Goal: Task Accomplishment & Management: Use online tool/utility

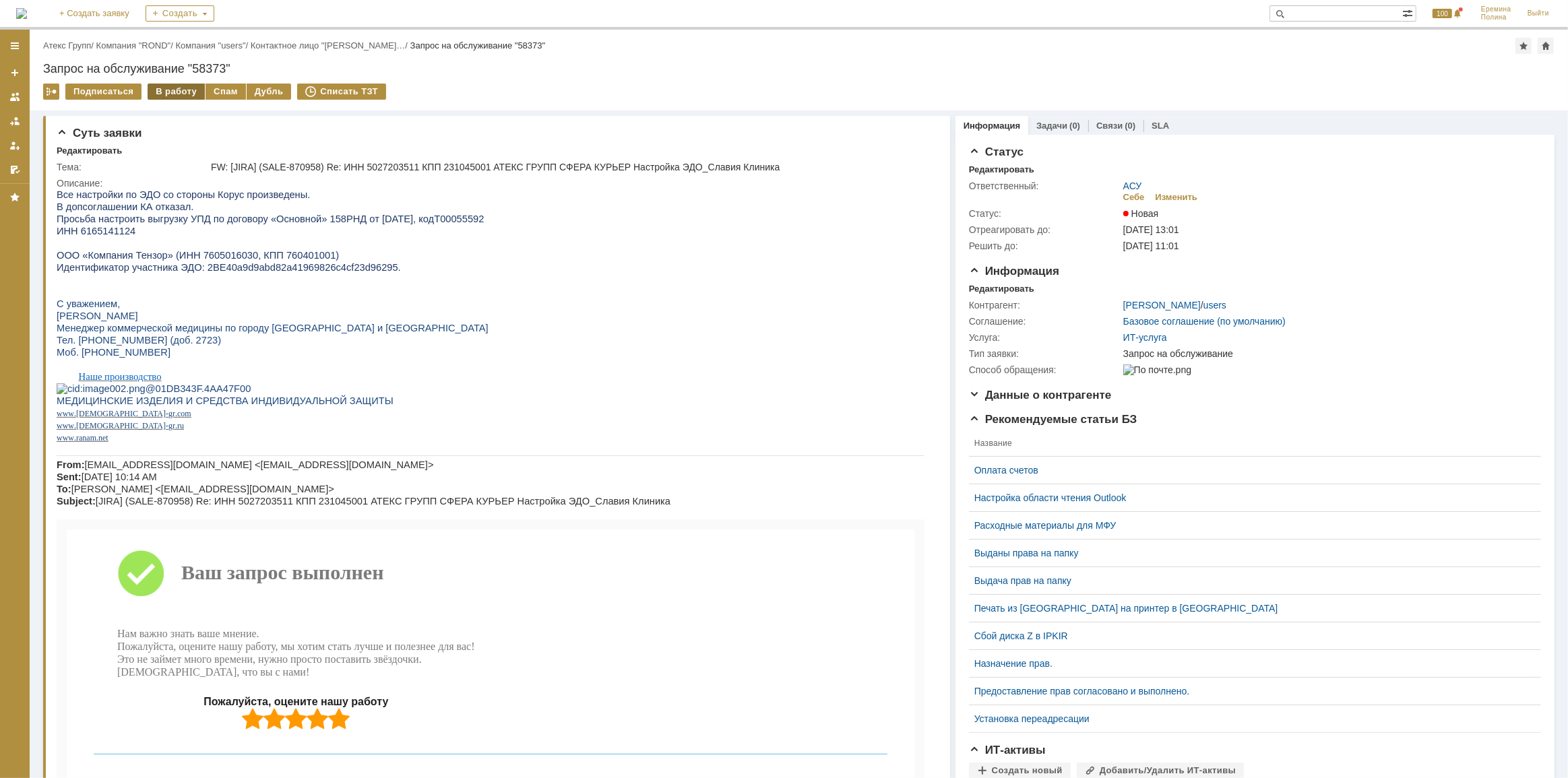
click at [190, 88] on div "В работу" at bounding box center [176, 91] width 57 height 16
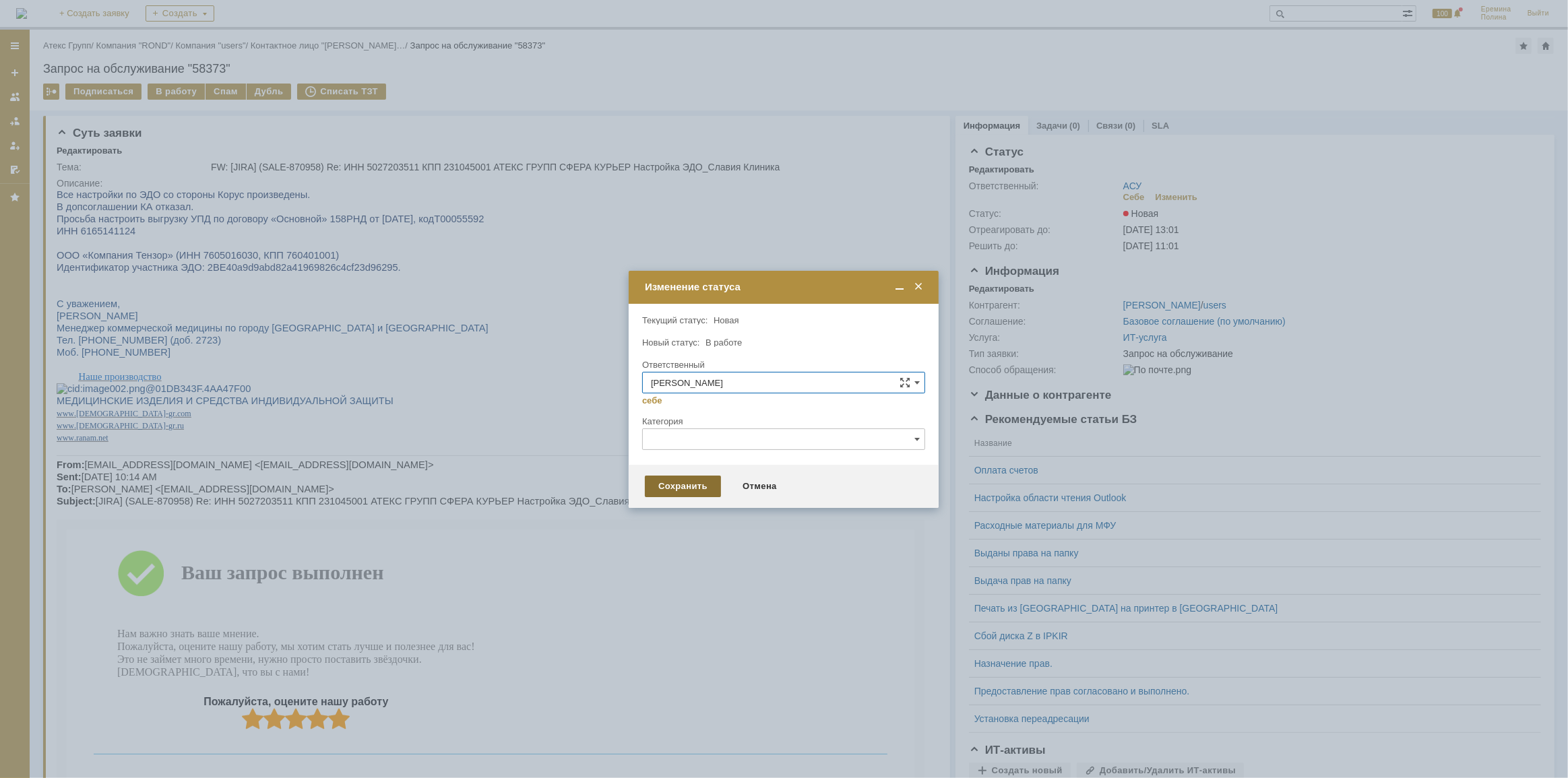
click at [668, 488] on div "Сохранить" at bounding box center [683, 487] width 76 height 22
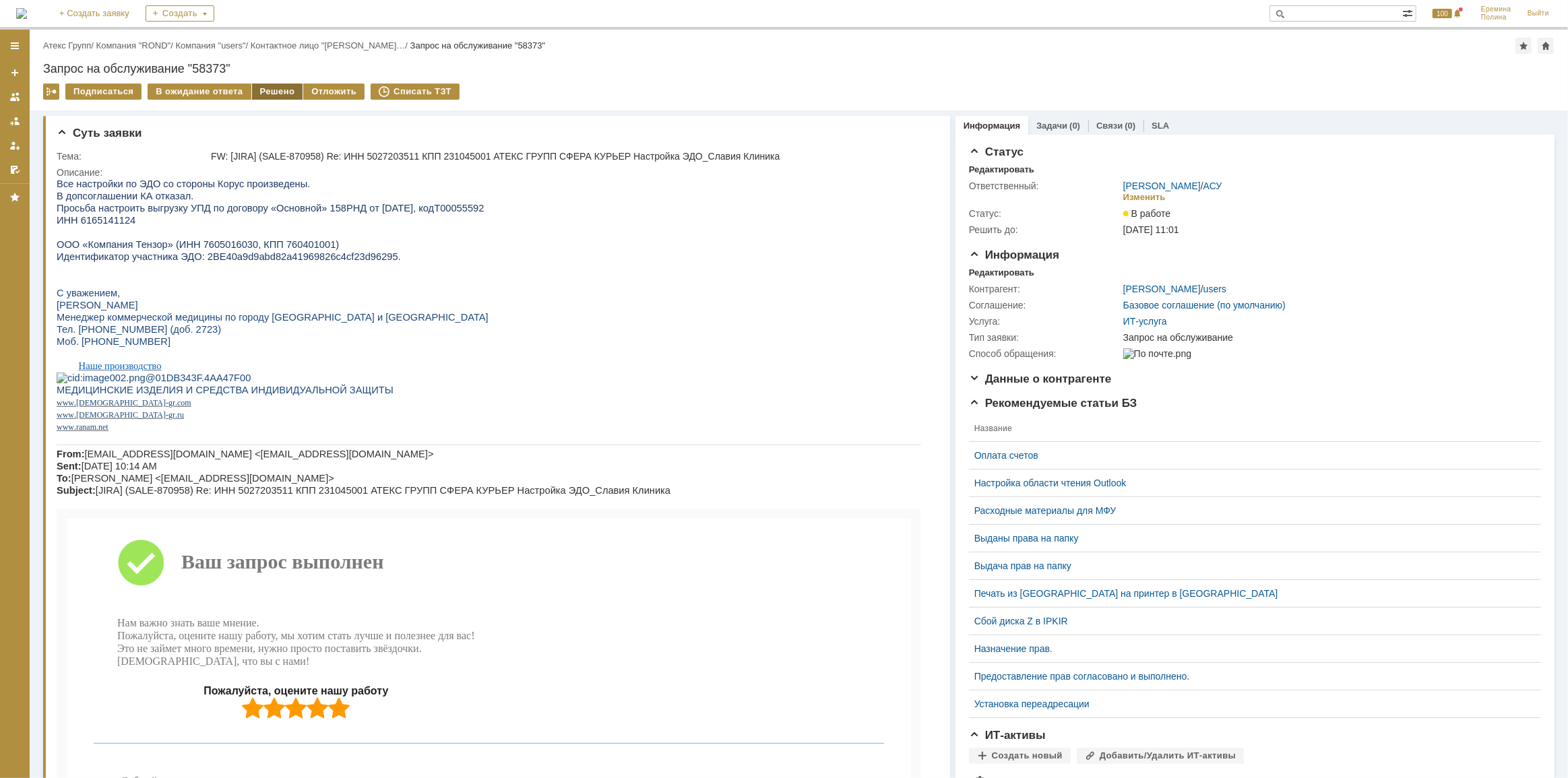
click at [276, 93] on div "Решено" at bounding box center [277, 91] width 51 height 16
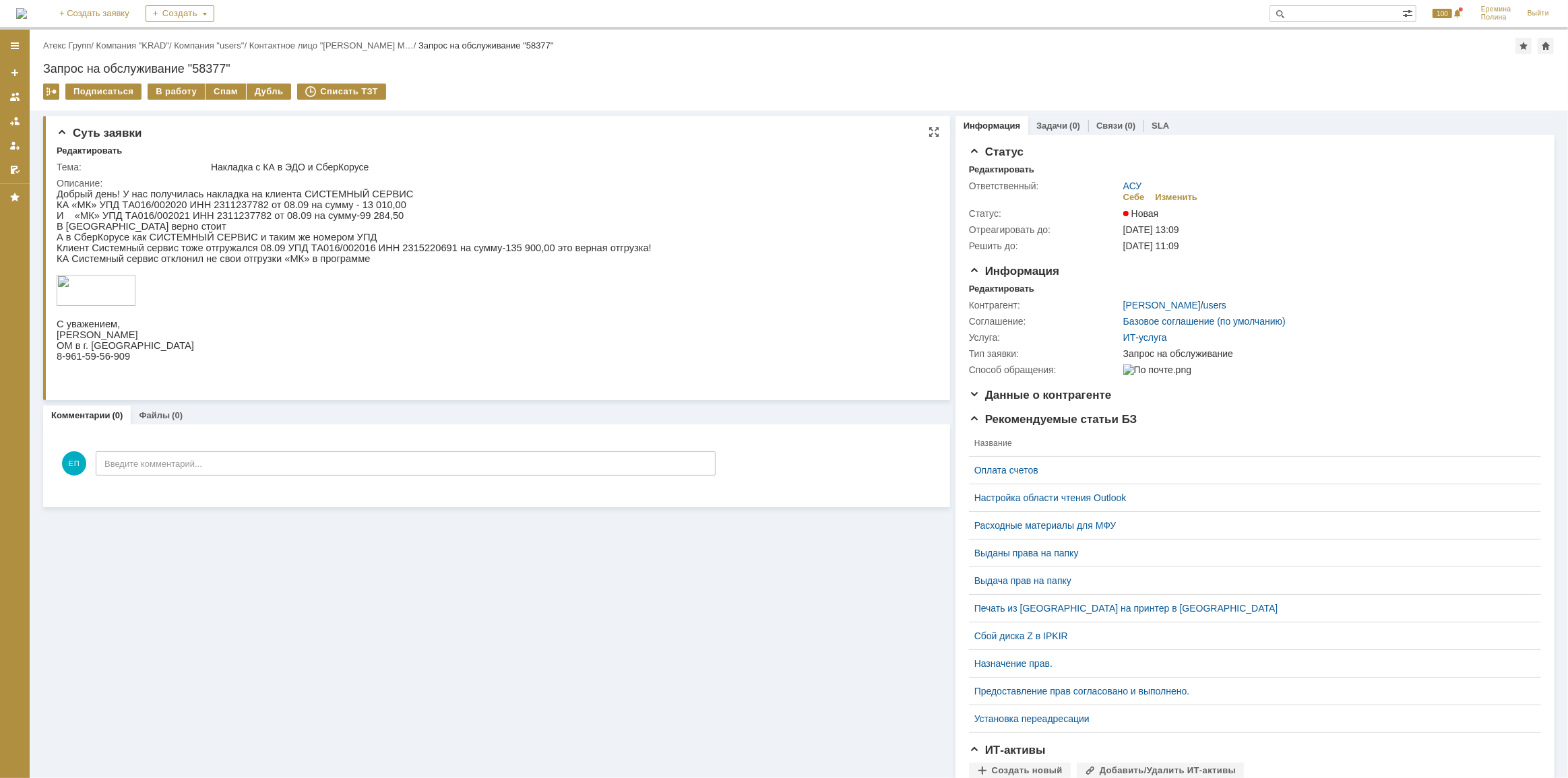
drag, startPoint x: 177, startPoint y: 94, endPoint x: 198, endPoint y: 120, distance: 33.4
click at [177, 96] on div "В работу" at bounding box center [176, 91] width 57 height 16
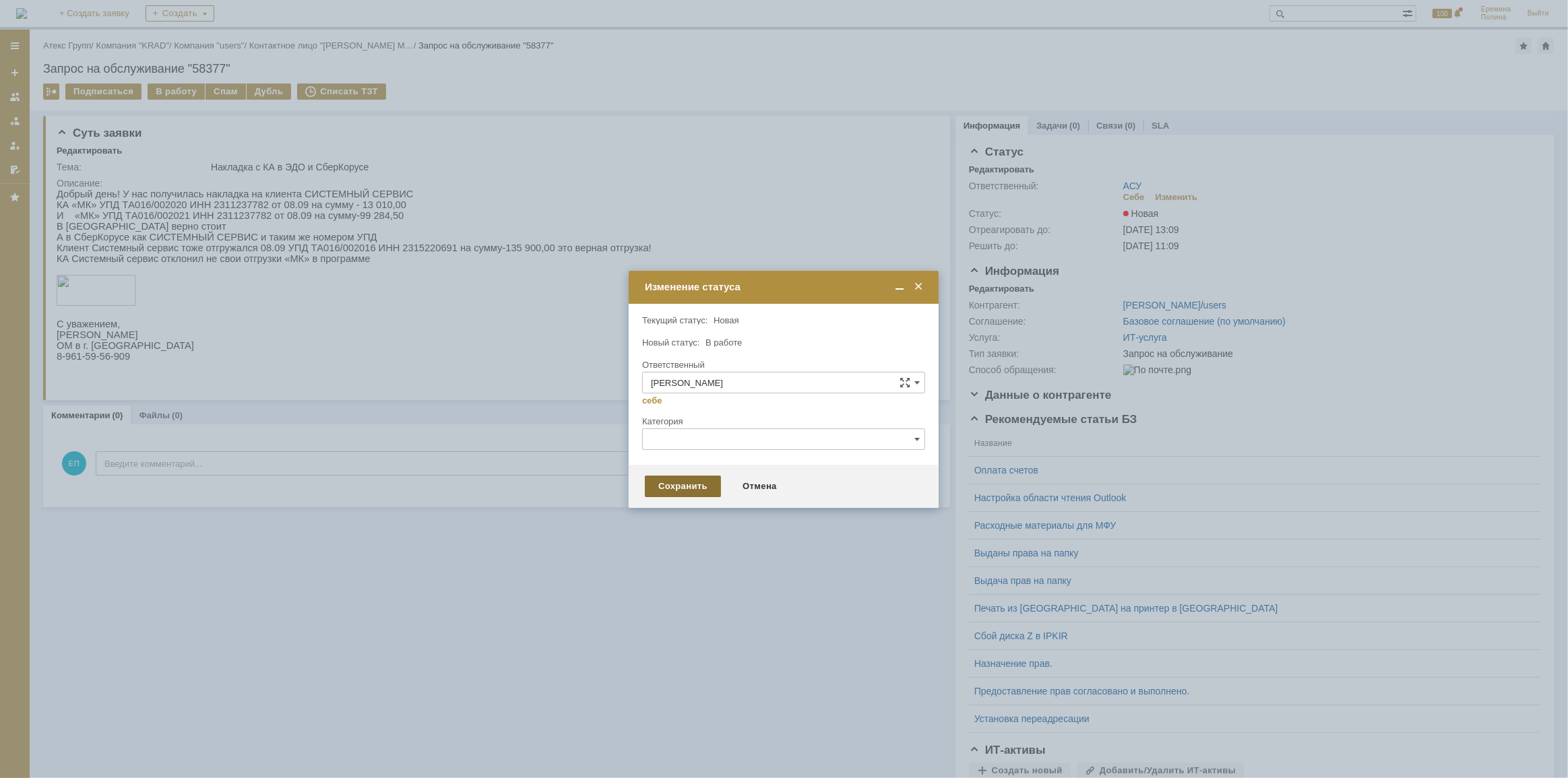
click at [677, 489] on div "Сохранить" at bounding box center [683, 487] width 76 height 22
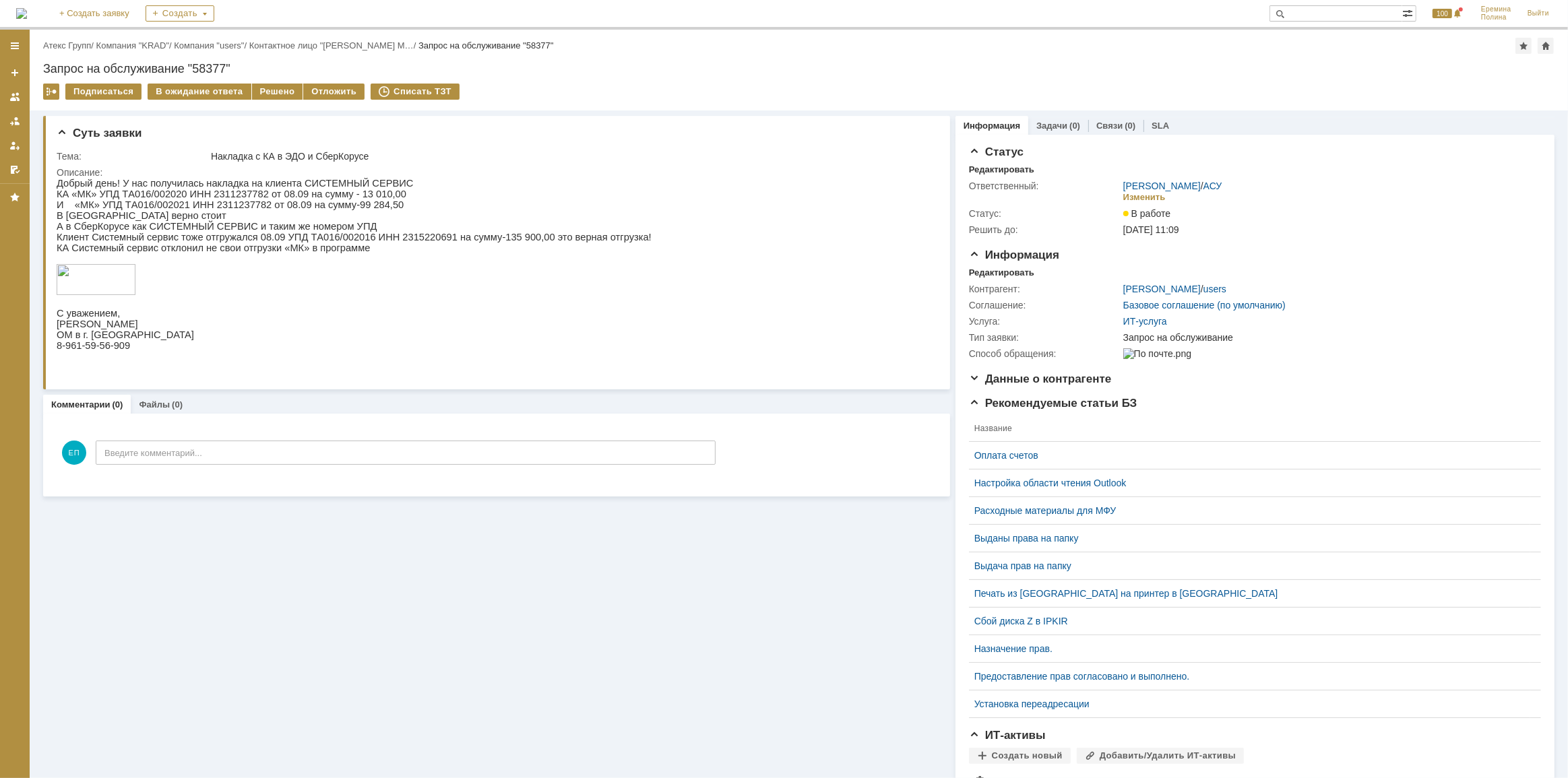
drag, startPoint x: 275, startPoint y: 89, endPoint x: 296, endPoint y: 101, distance: 24.2
click at [275, 89] on div "Решено" at bounding box center [277, 91] width 51 height 16
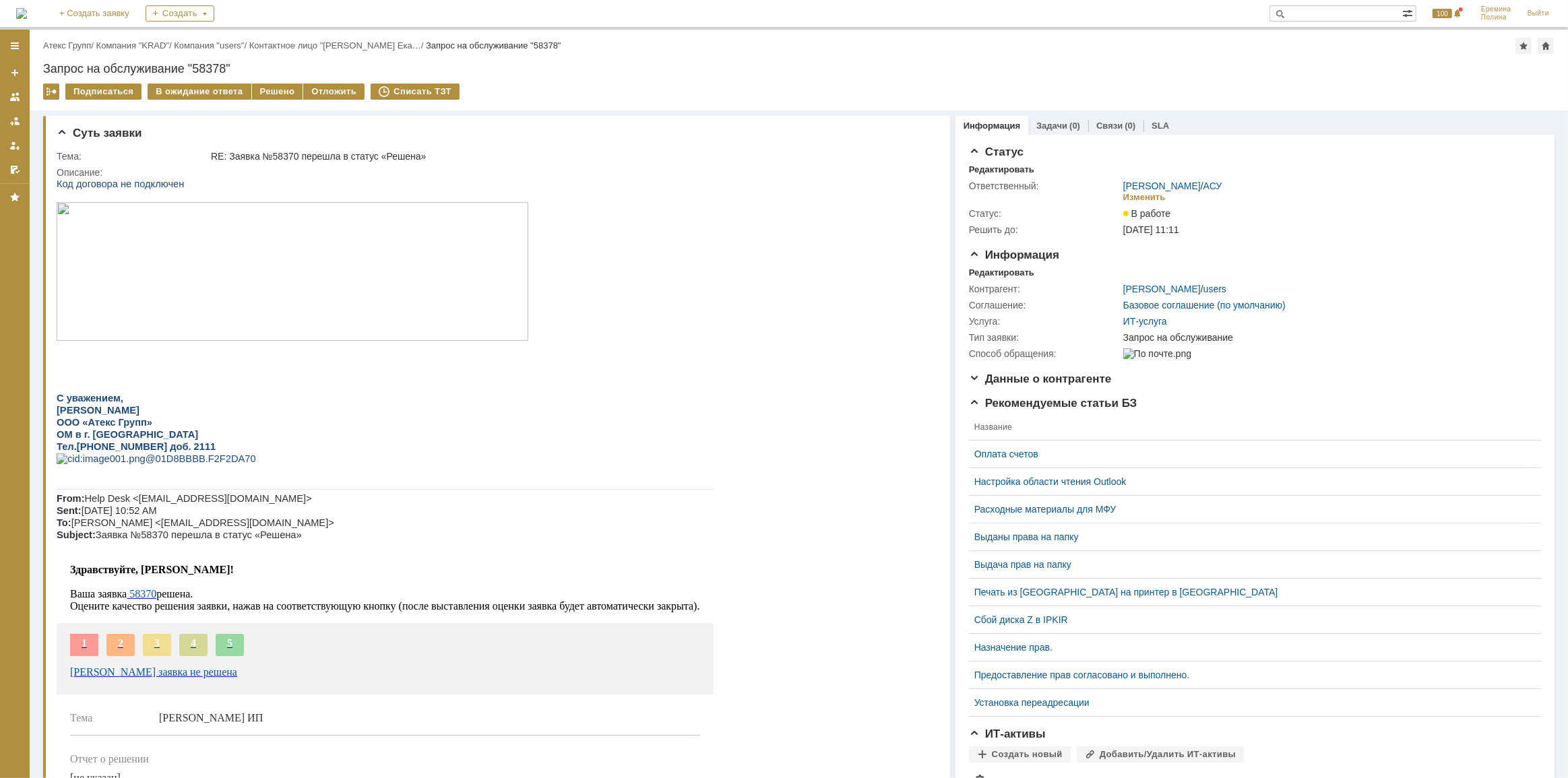
click at [284, 312] on img at bounding box center [291, 270] width 472 height 139
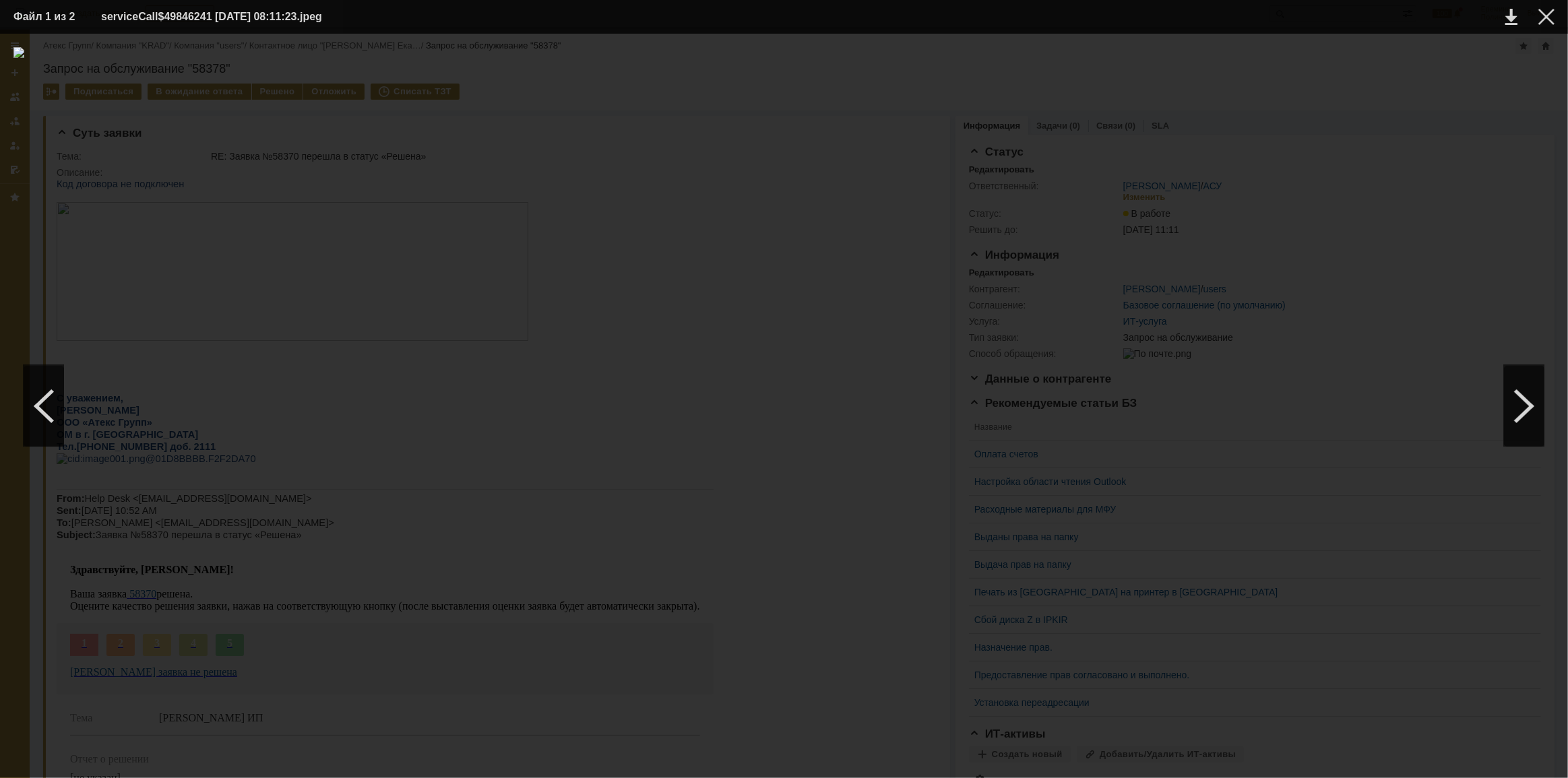
click at [537, 157] on div at bounding box center [784, 406] width 1541 height 717
click at [626, 172] on div at bounding box center [784, 406] width 1541 height 717
click at [1550, 3] on table "Файл 1 из 2 serviceCall$49846241 08.09.2025 08:11:23.jpeg" at bounding box center [784, 17] width 1568 height 34
click at [1549, 13] on div at bounding box center [1546, 16] width 16 height 16
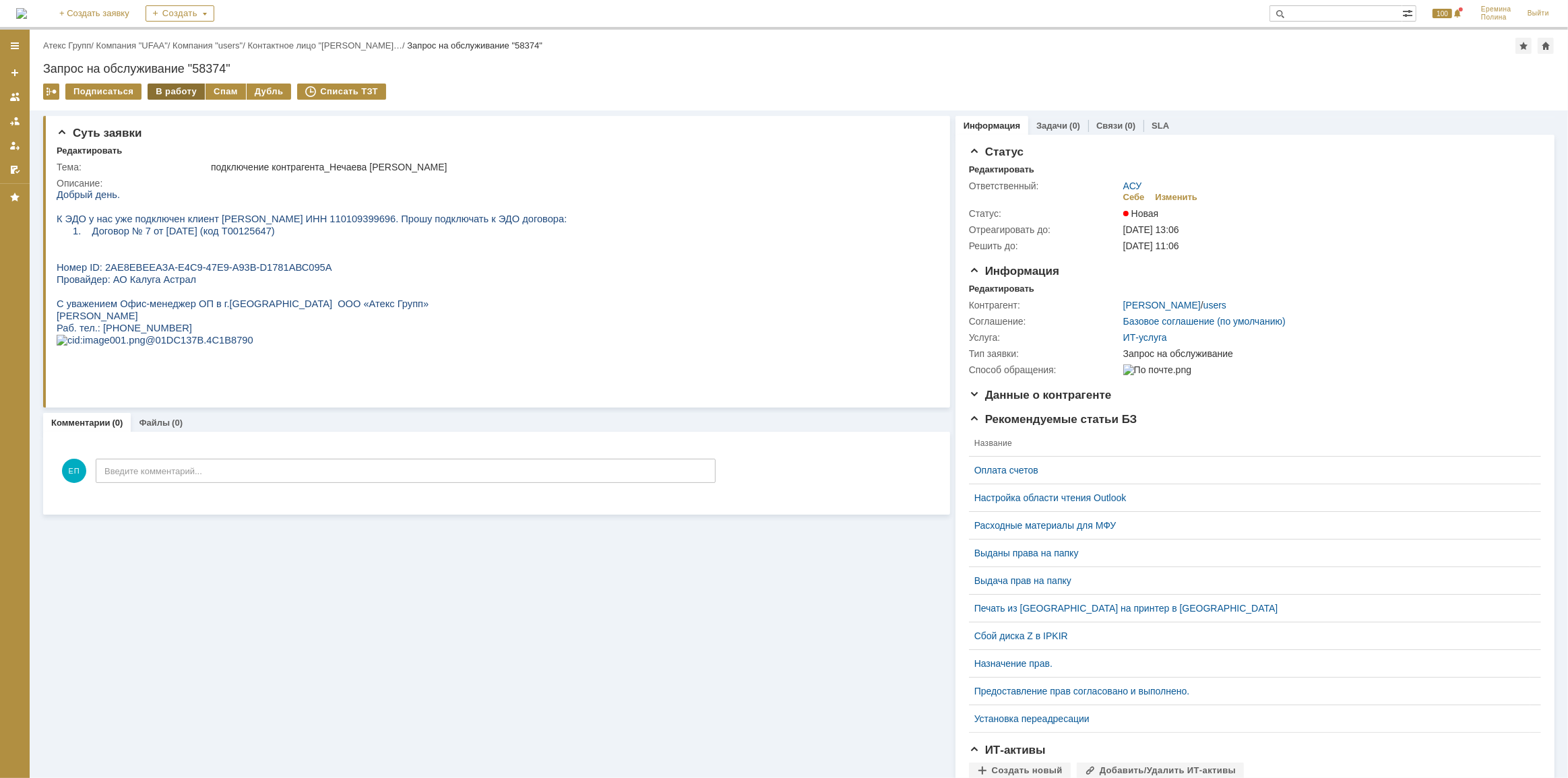
click at [178, 96] on div "В работу" at bounding box center [176, 91] width 57 height 16
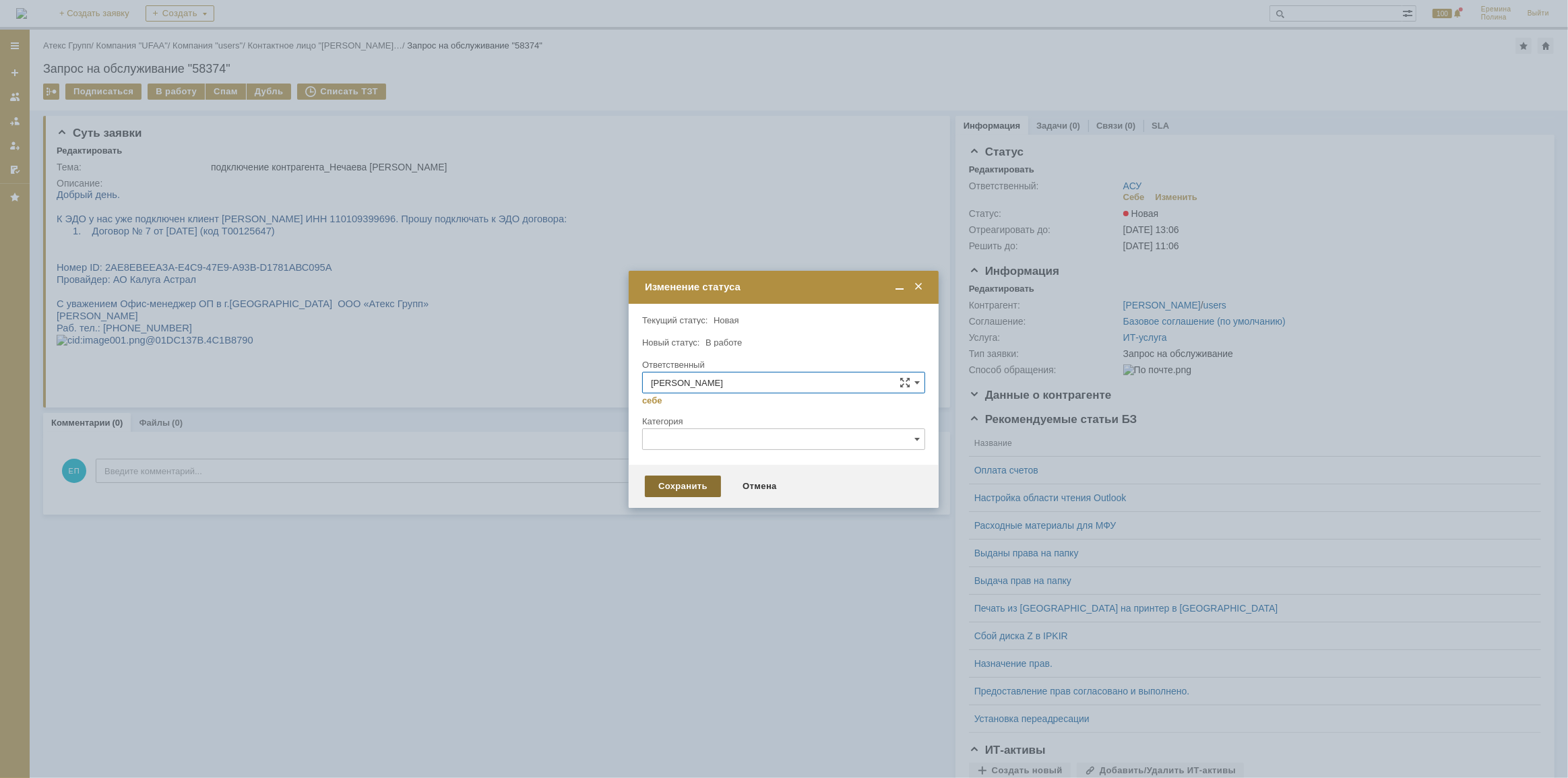
click at [680, 482] on div "Сохранить" at bounding box center [683, 487] width 76 height 22
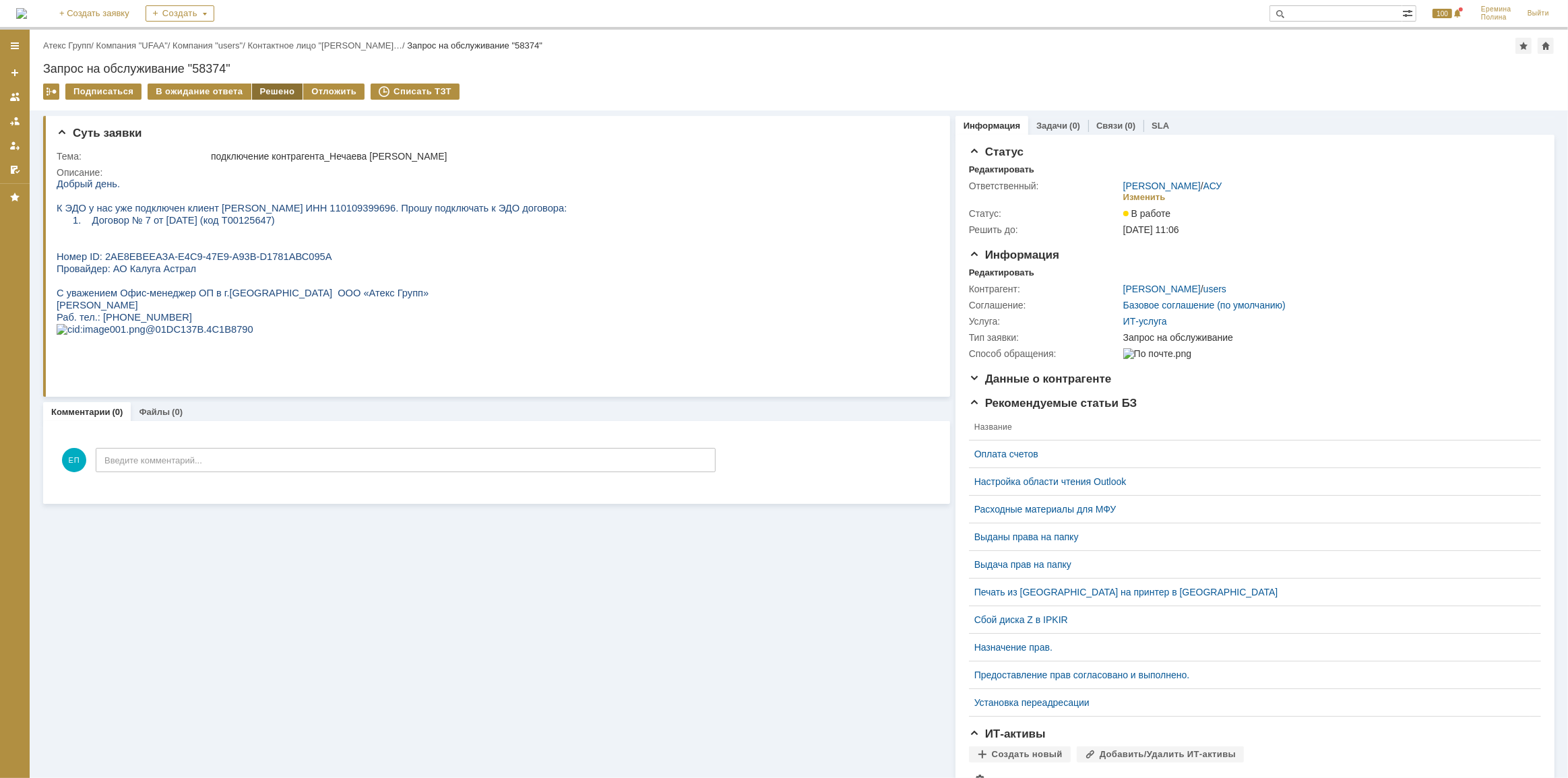
click at [263, 94] on div "Решено" at bounding box center [277, 91] width 51 height 16
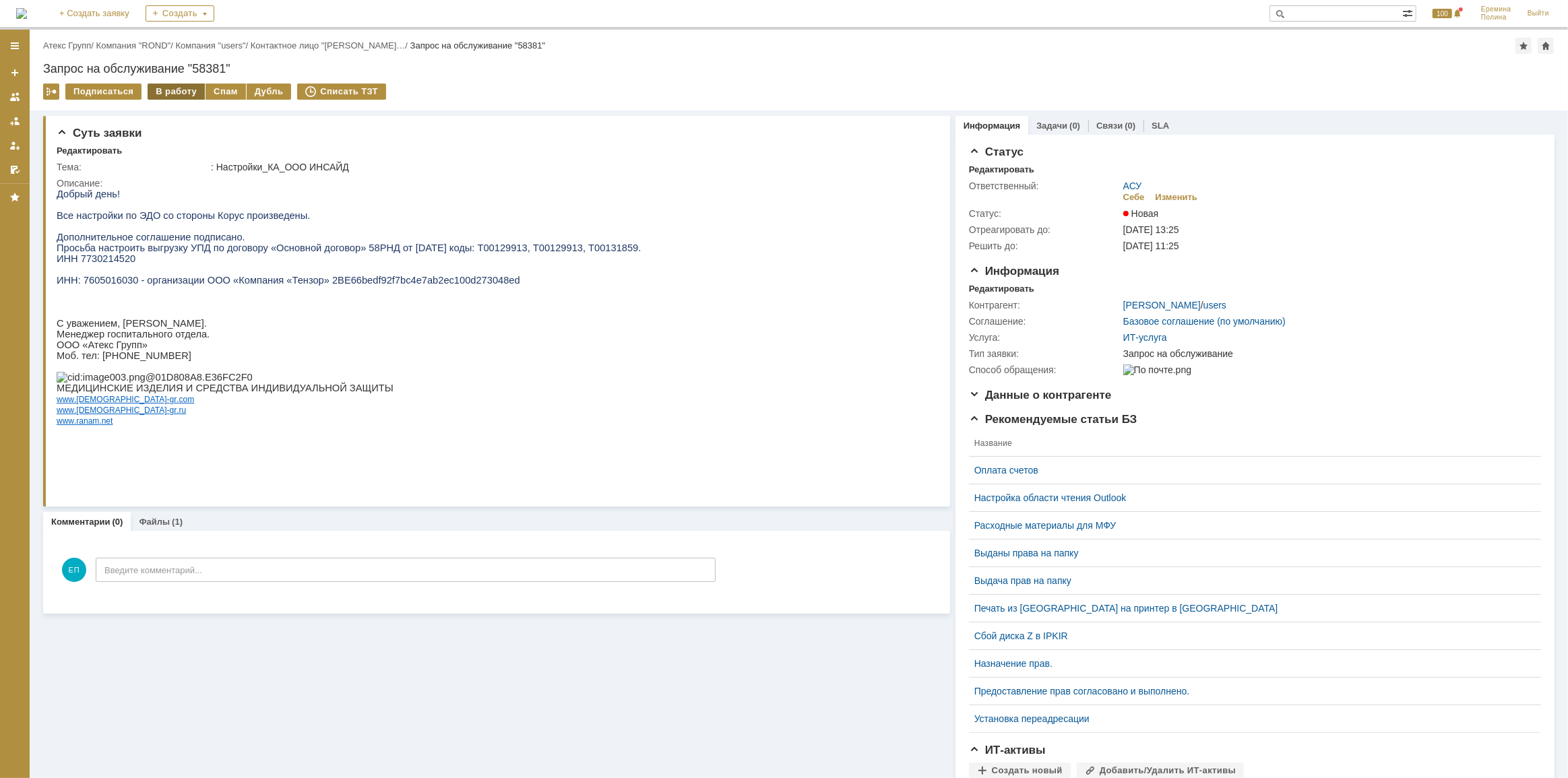
click at [169, 91] on div "В работу" at bounding box center [176, 91] width 57 height 16
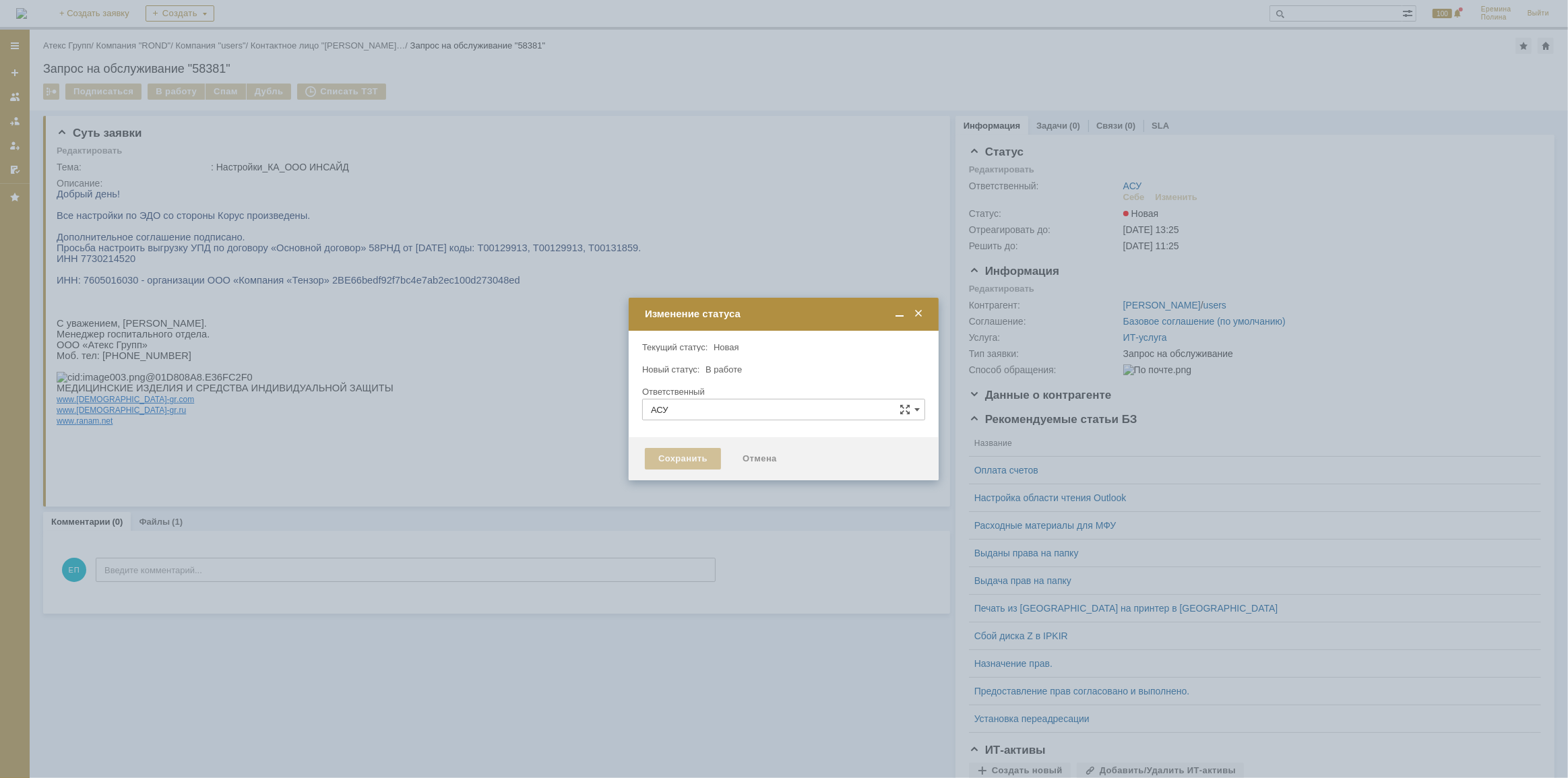
type input "[PERSON_NAME]"
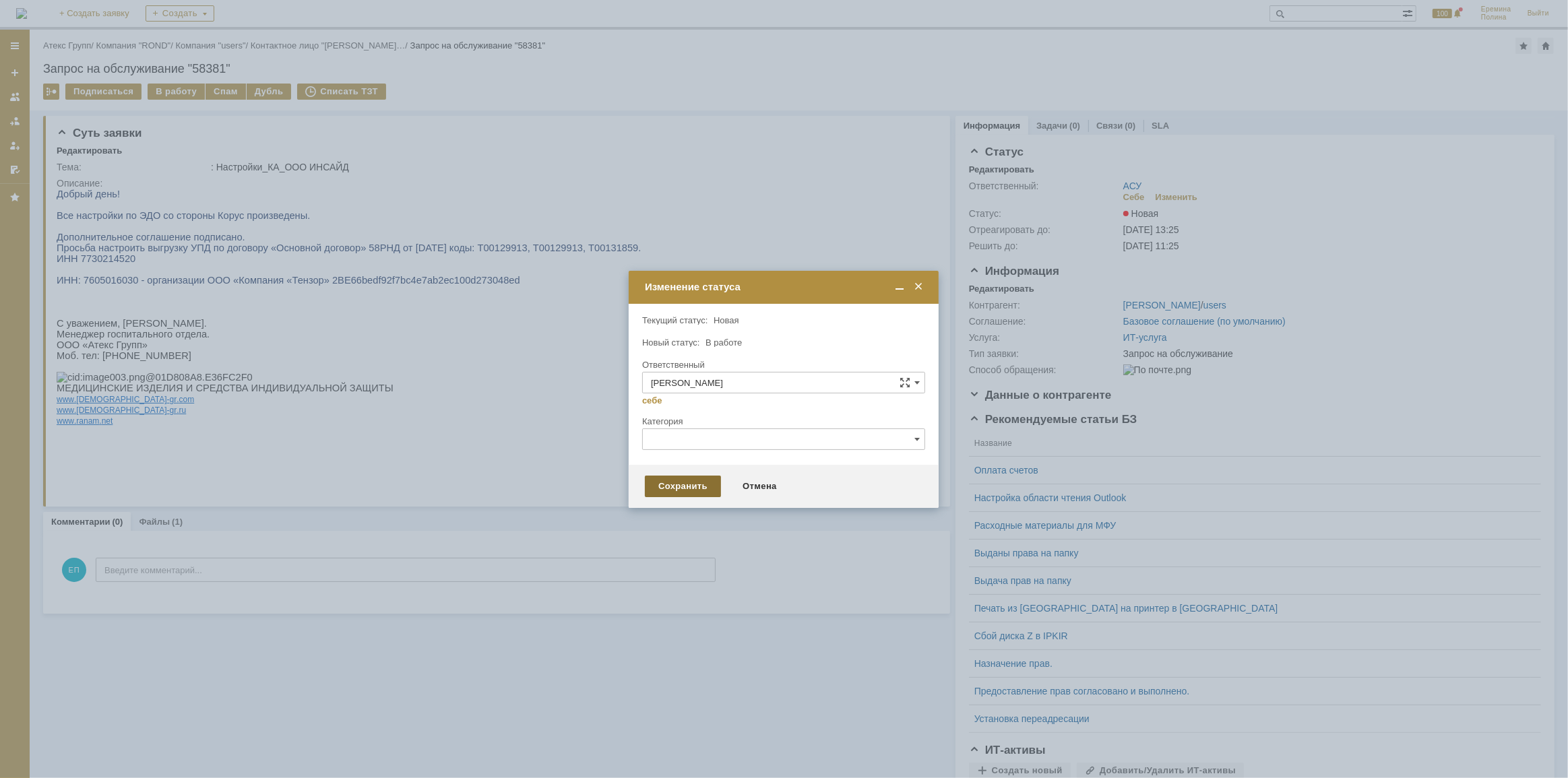
click at [654, 478] on div "Сохранить" at bounding box center [683, 487] width 76 height 22
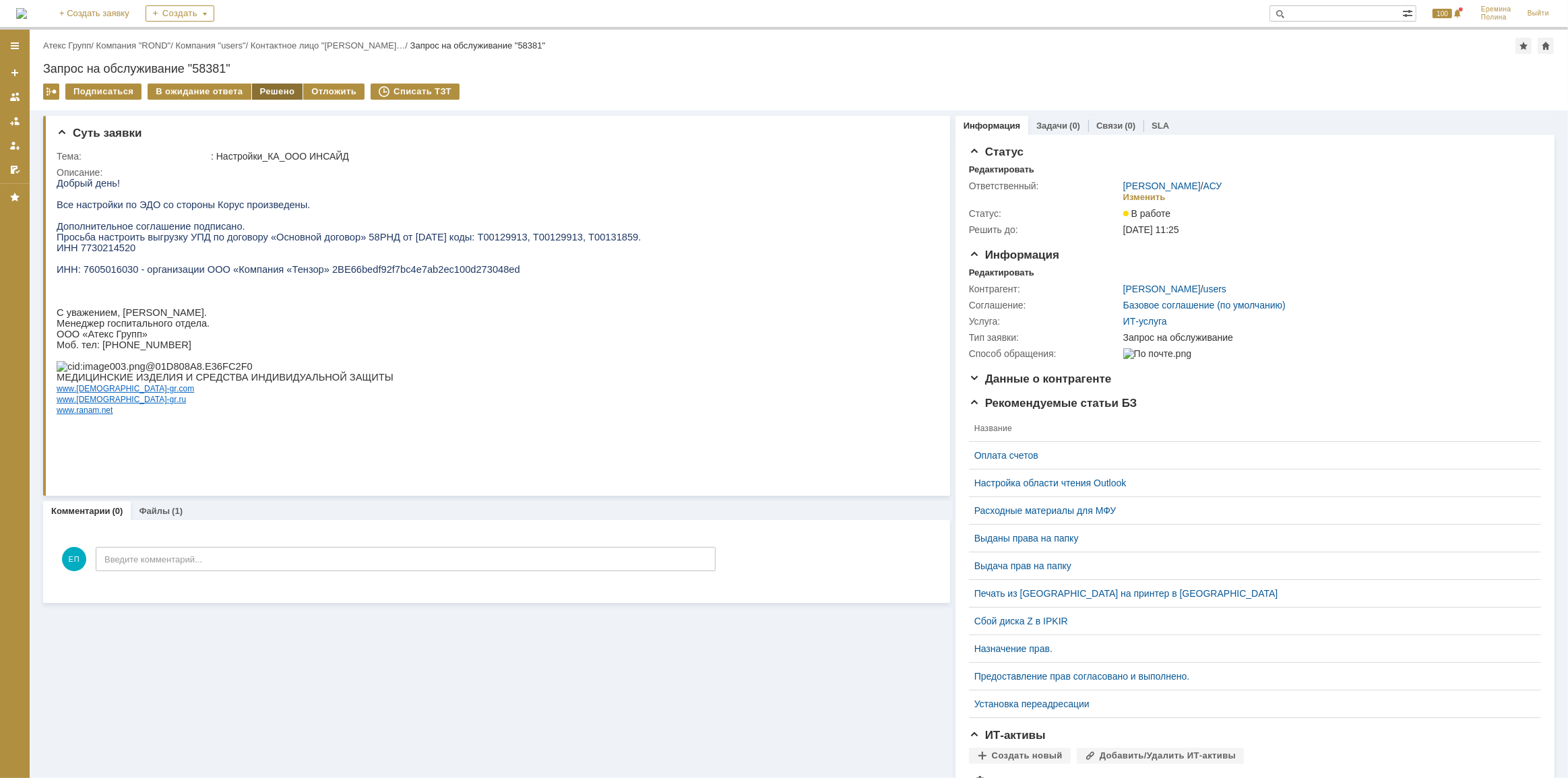
click at [266, 89] on div "Решено" at bounding box center [277, 91] width 51 height 16
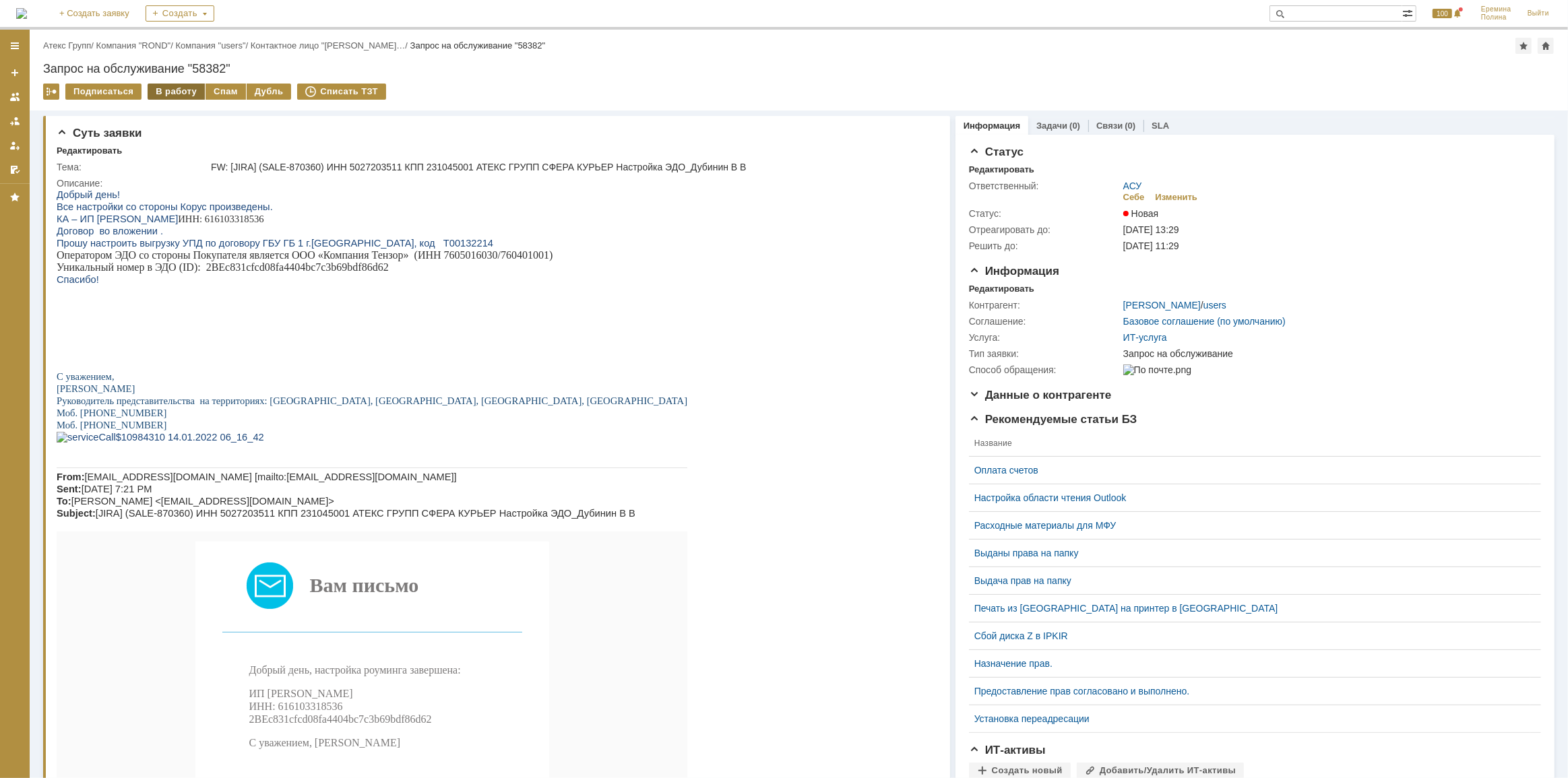
click at [163, 87] on div "В работу" at bounding box center [176, 91] width 57 height 16
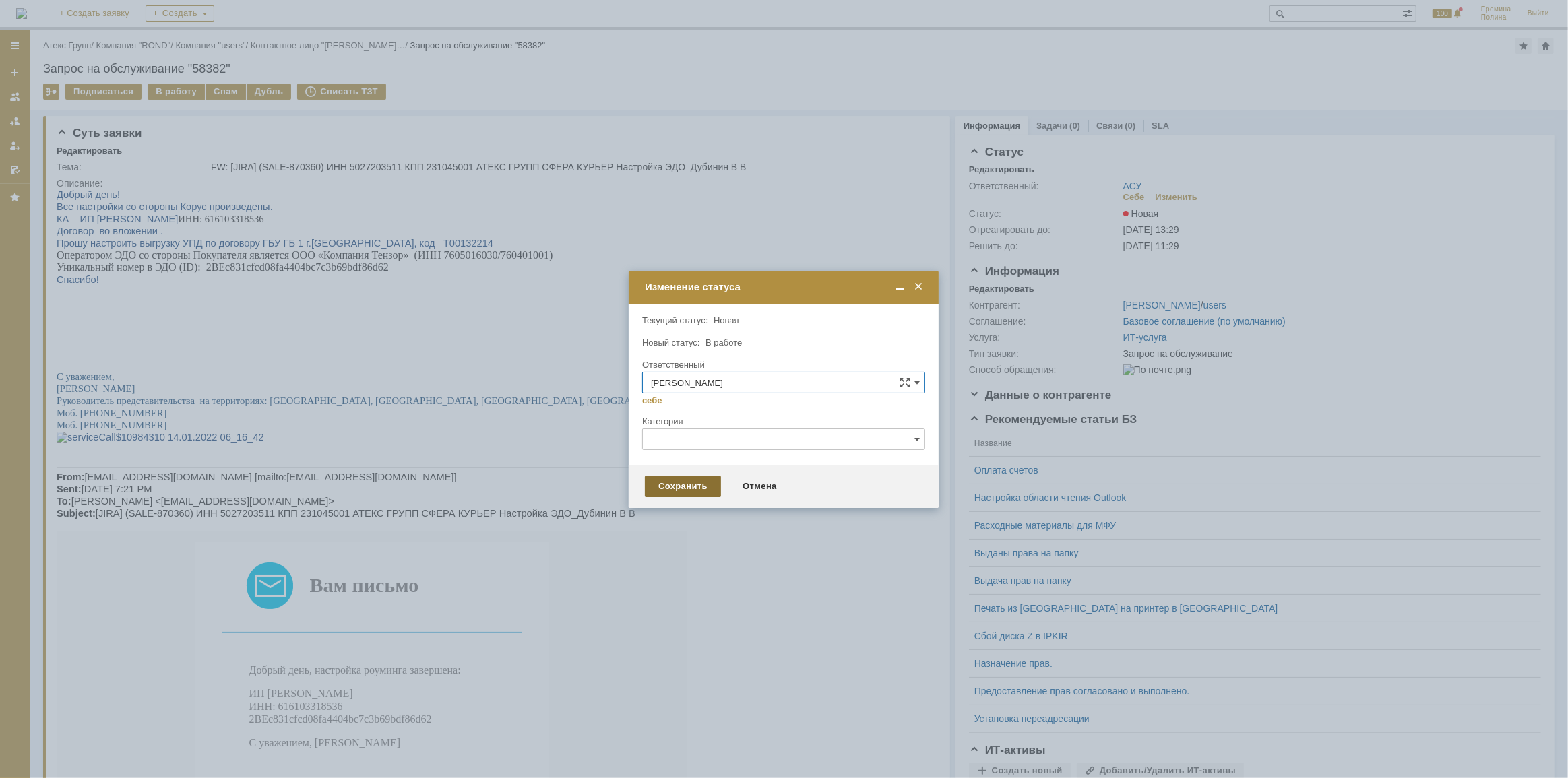
click at [678, 484] on div "Сохранить" at bounding box center [683, 487] width 76 height 22
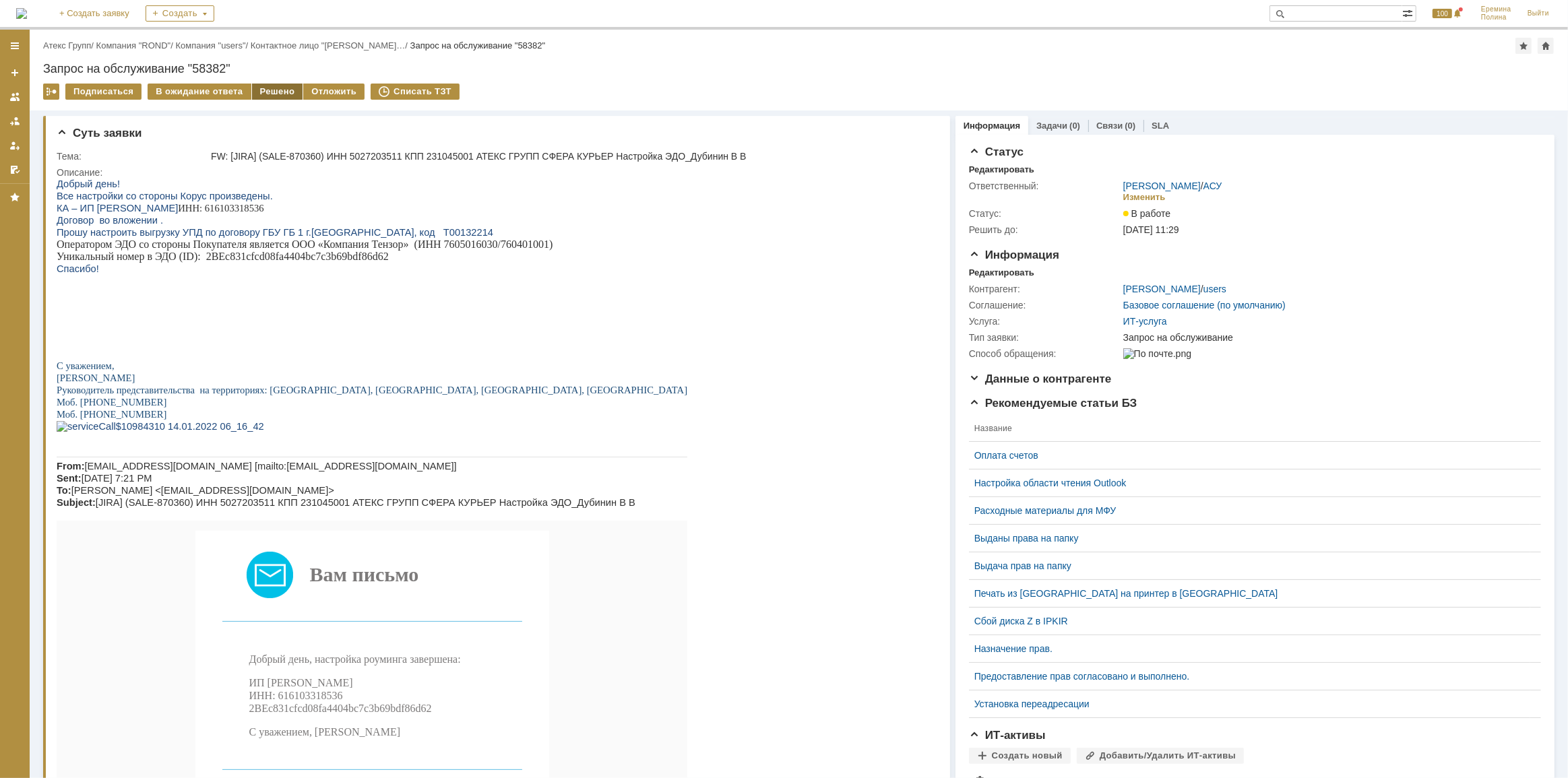
click at [265, 96] on div "Решено" at bounding box center [277, 91] width 51 height 16
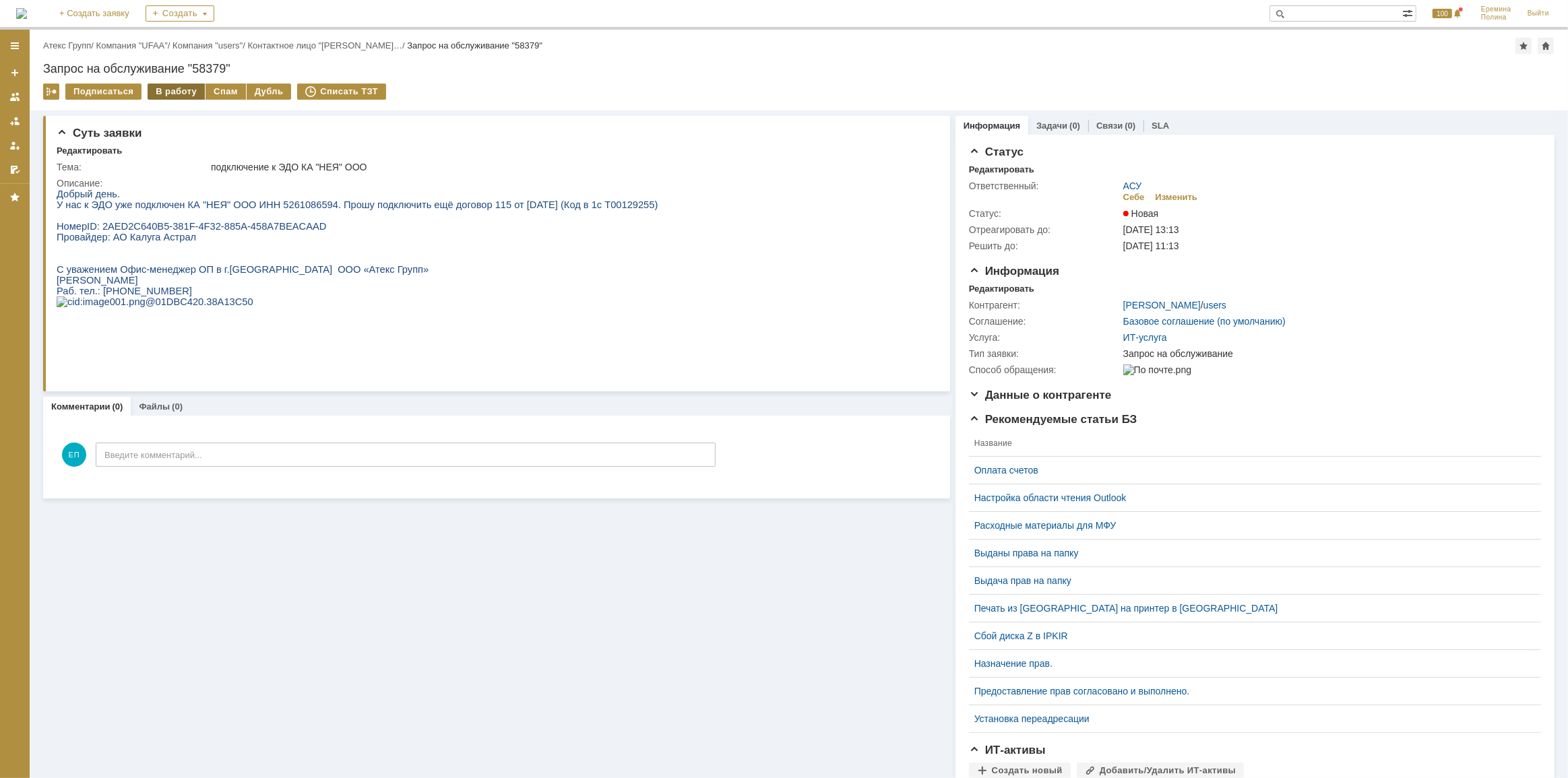
click at [176, 94] on div "В работу" at bounding box center [176, 91] width 57 height 16
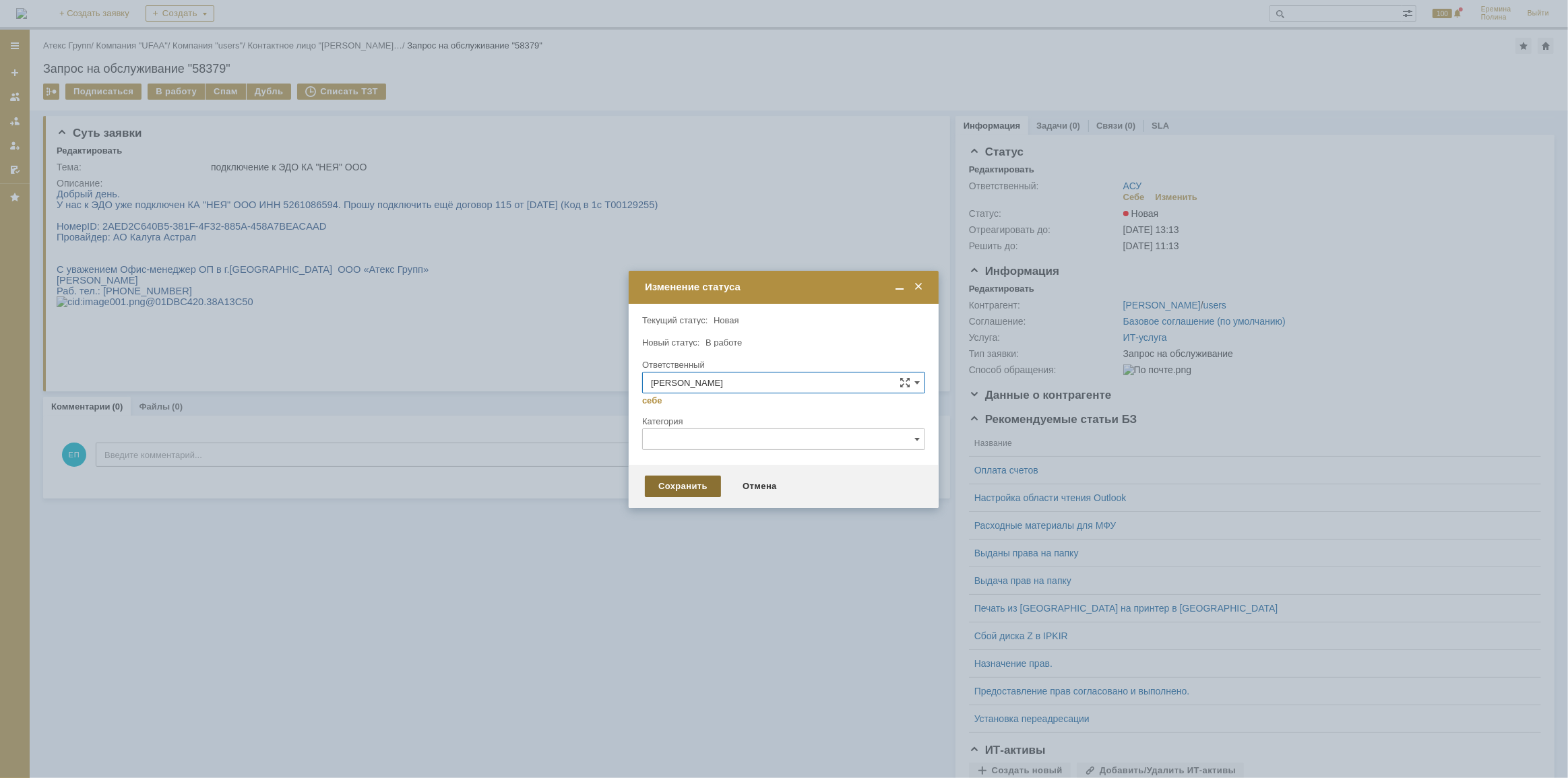
click at [672, 487] on div "Сохранить" at bounding box center [683, 487] width 76 height 22
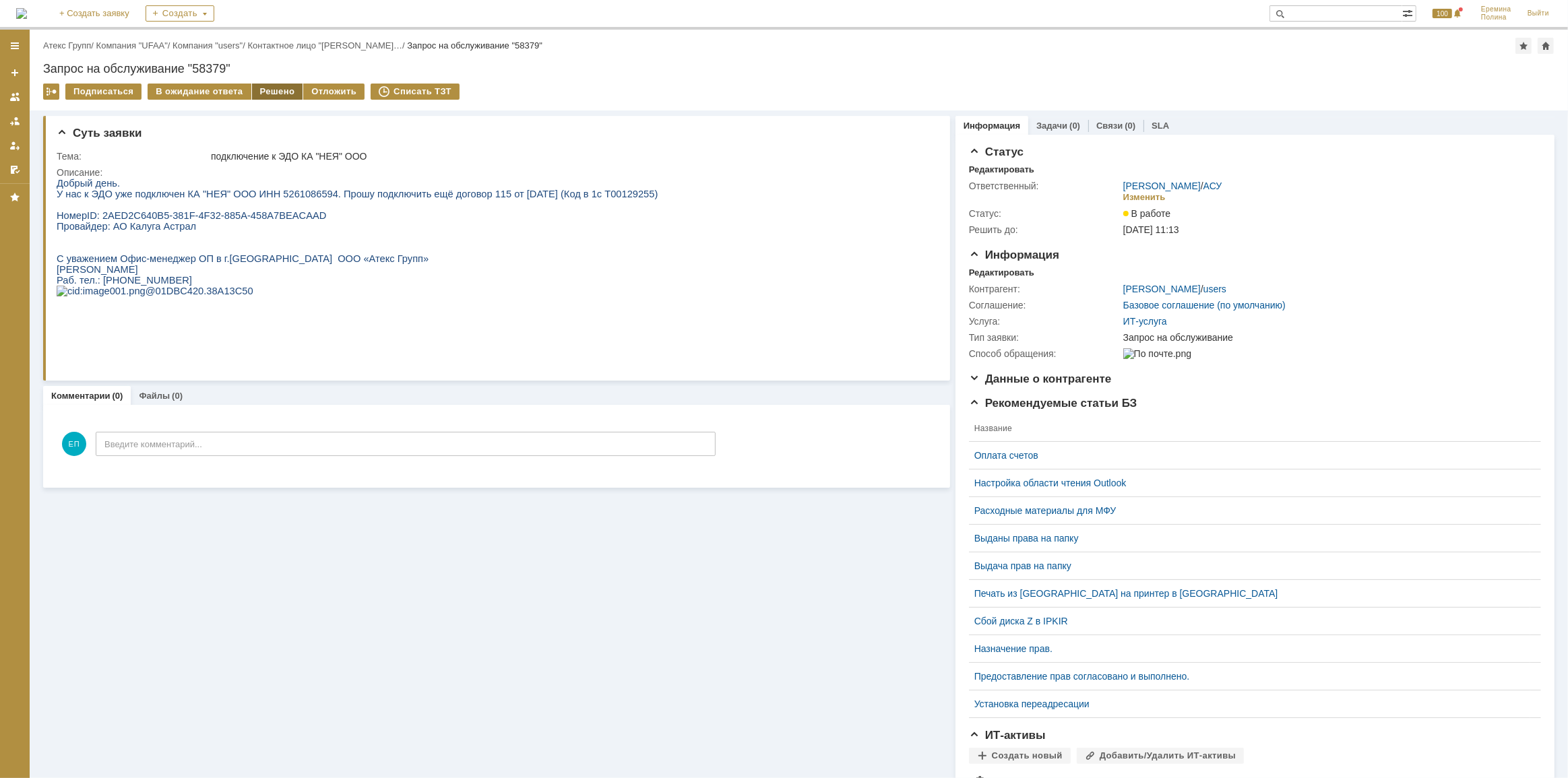
click at [264, 93] on div "Решено" at bounding box center [277, 91] width 51 height 16
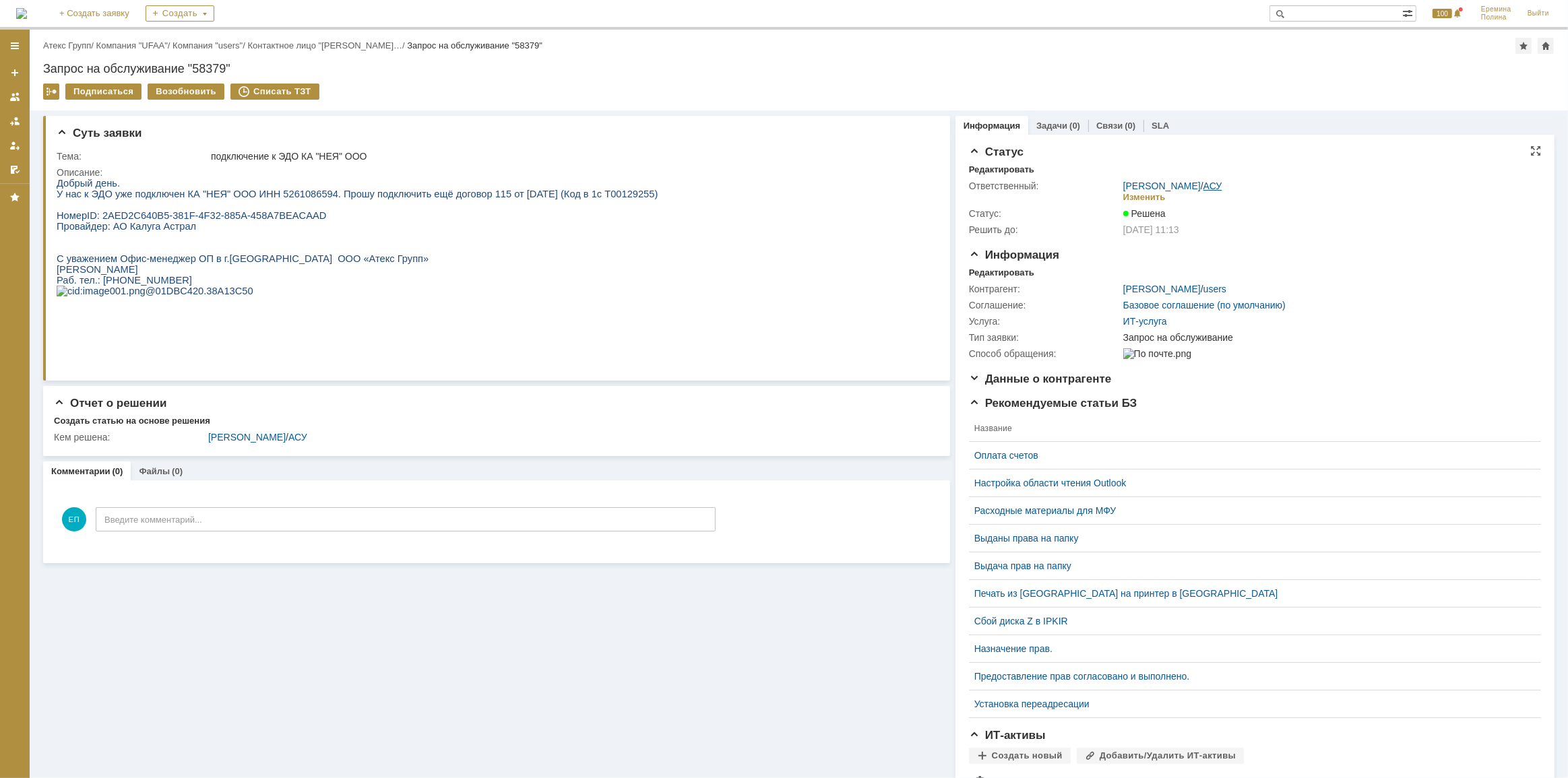
click at [1208, 187] on link "АСУ" at bounding box center [1213, 185] width 19 height 11
